Goal: Information Seeking & Learning: Check status

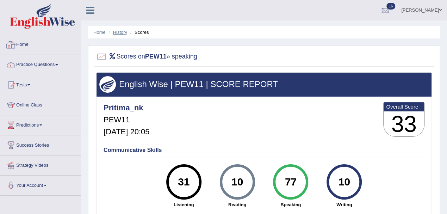
click at [121, 32] on link "History" at bounding box center [120, 32] width 14 height 5
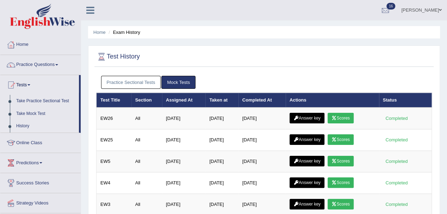
click at [133, 80] on link "Practice Sectional Tests" at bounding box center [131, 82] width 60 height 13
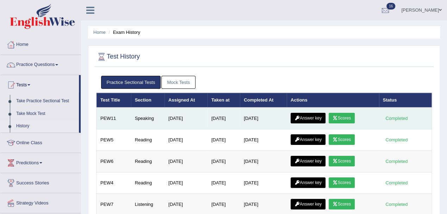
click at [320, 118] on link "Answer key" at bounding box center [308, 118] width 35 height 11
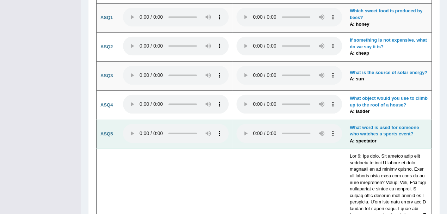
scroll to position [1917, 0]
